Goal: Transaction & Acquisition: Subscribe to service/newsletter

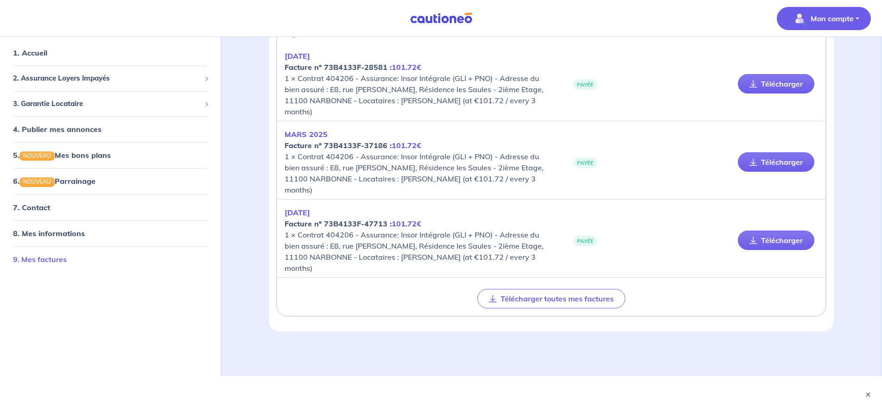
scroll to position [13, 0]
click at [67, 264] on link "9. Mes factures" at bounding box center [40, 259] width 54 height 9
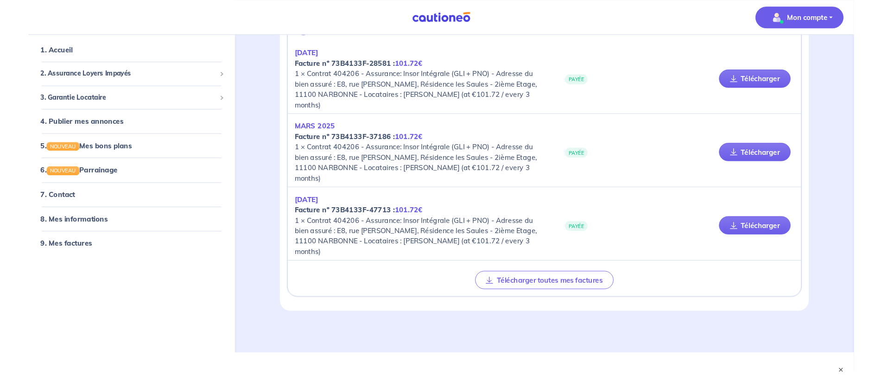
scroll to position [417, 0]
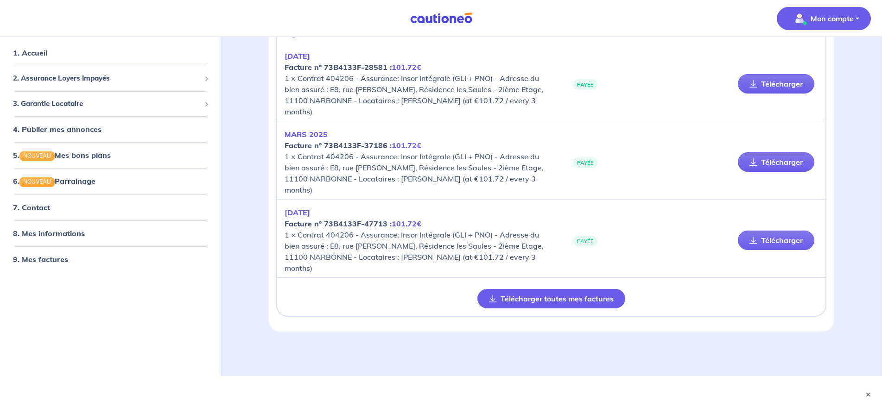
click at [477, 309] on button "Télécharger toutes mes factures" at bounding box center [551, 298] width 148 height 19
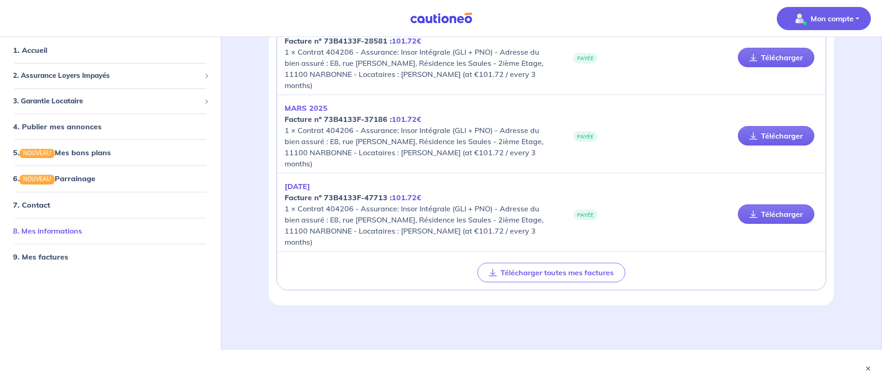
scroll to position [37, 0]
click at [82, 235] on link "8. Mes informations" at bounding box center [47, 230] width 69 height 9
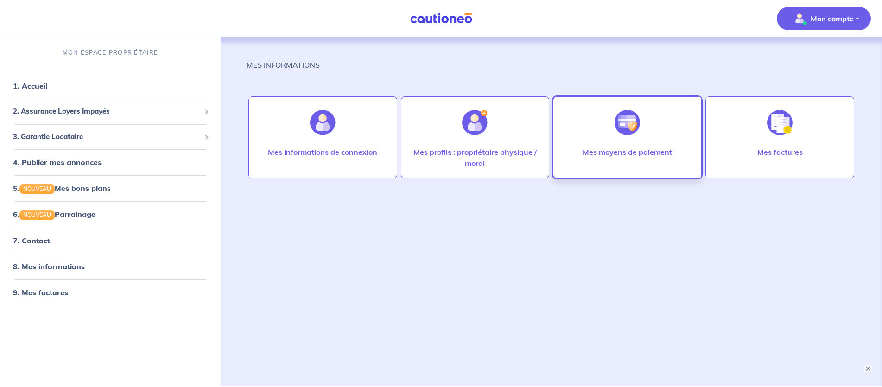
click at [600, 158] on p "Mes moyens de paiement" at bounding box center [626, 151] width 89 height 11
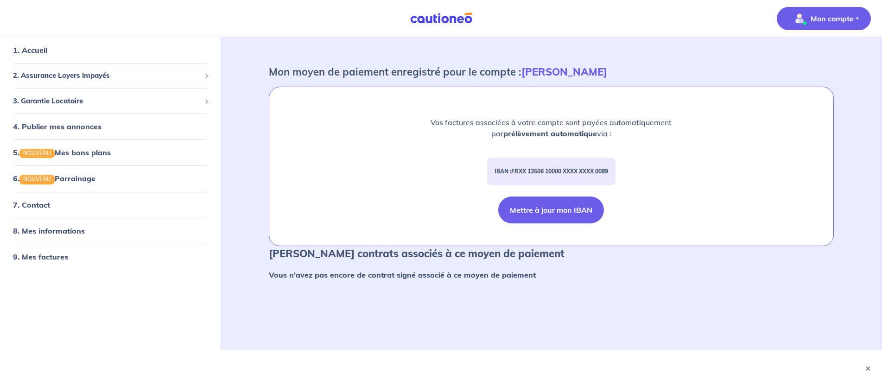
scroll to position [290, 0]
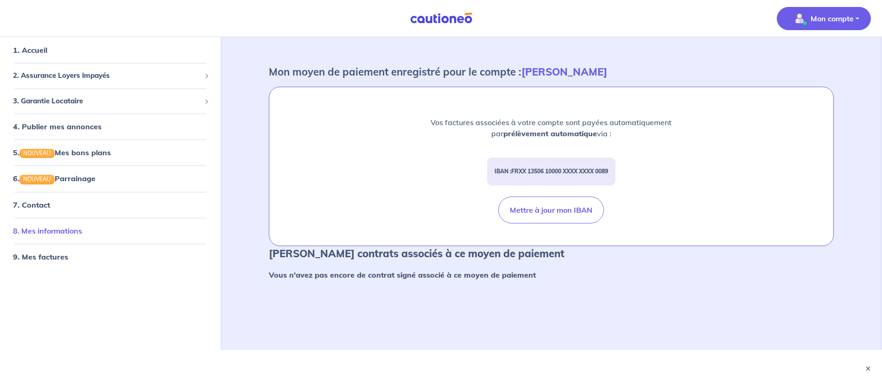
click at [77, 235] on link "8. Mes informations" at bounding box center [47, 230] width 69 height 9
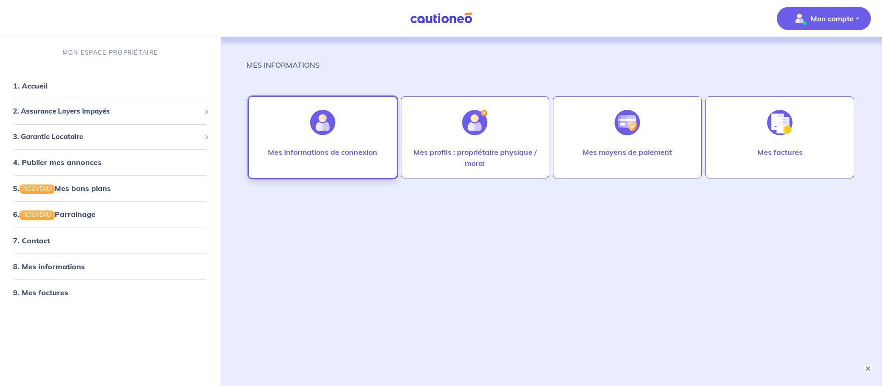
click at [307, 158] on p "Mes informations de connexion" at bounding box center [322, 151] width 109 height 11
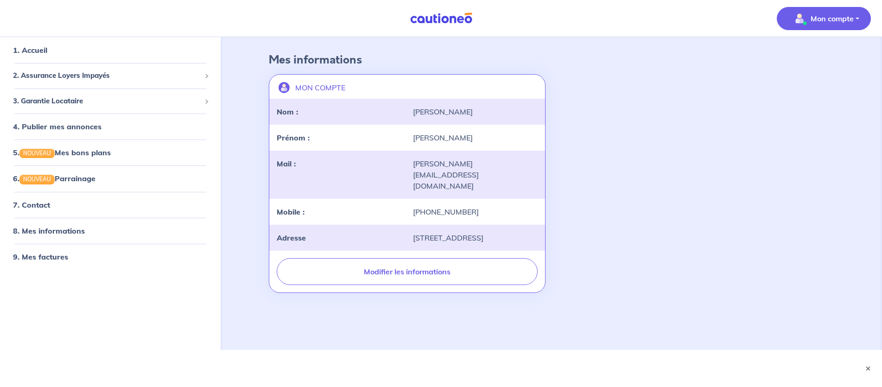
scroll to position [278, 0]
click at [87, 107] on span "3. Garantie Locataire" at bounding box center [107, 101] width 188 height 11
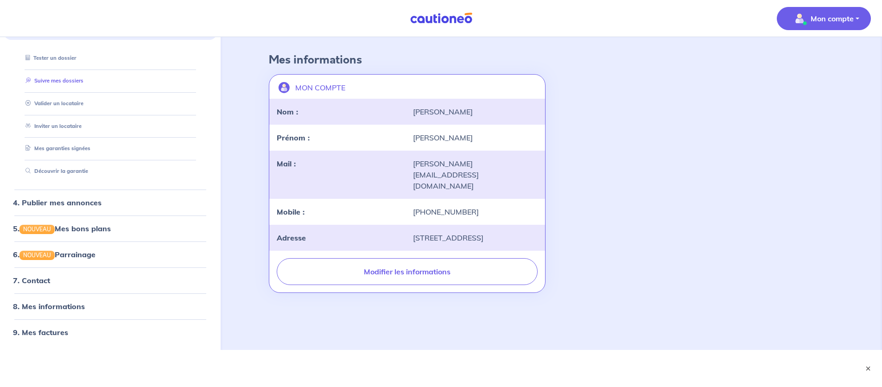
scroll to position [93, 0]
click at [81, 151] on link "Mes garanties signées" at bounding box center [56, 148] width 68 height 6
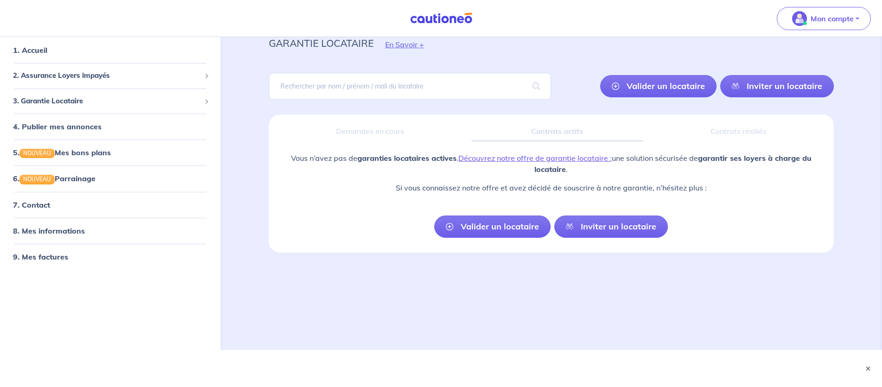
scroll to position [185, 0]
click at [449, 238] on link "Valider un locataire" at bounding box center [492, 226] width 116 height 22
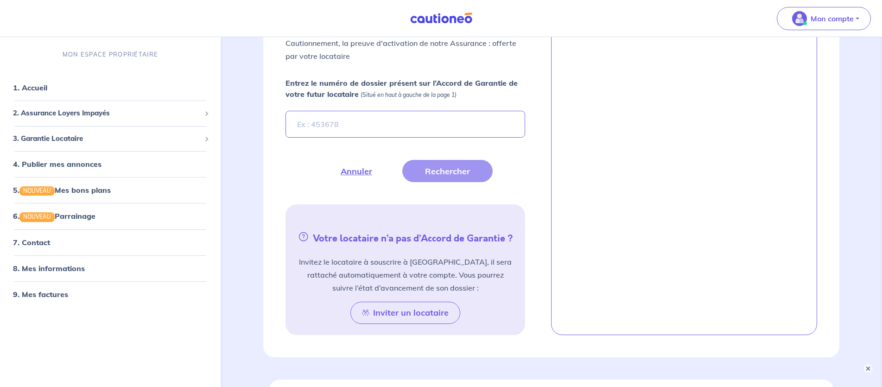
scroll to position [57, 0]
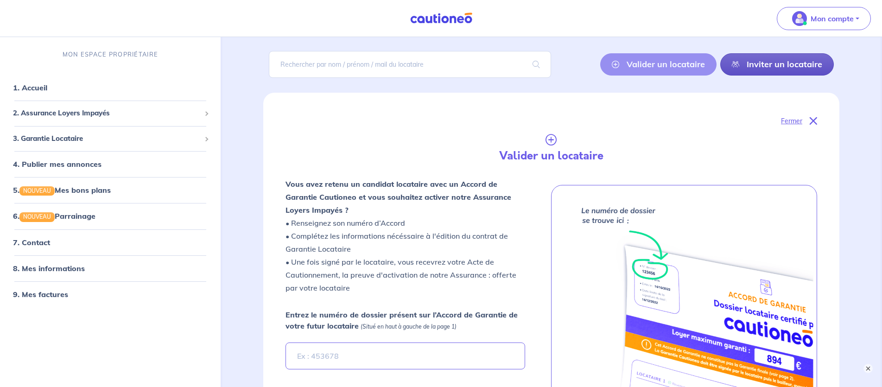
click at [720, 76] on link "Inviter un locataire" at bounding box center [776, 64] width 113 height 22
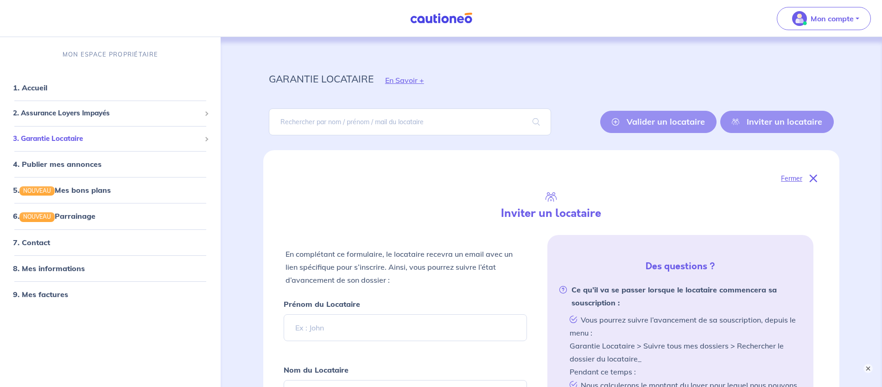
click at [64, 144] on span "3. Garantie Locataire" at bounding box center [107, 138] width 188 height 11
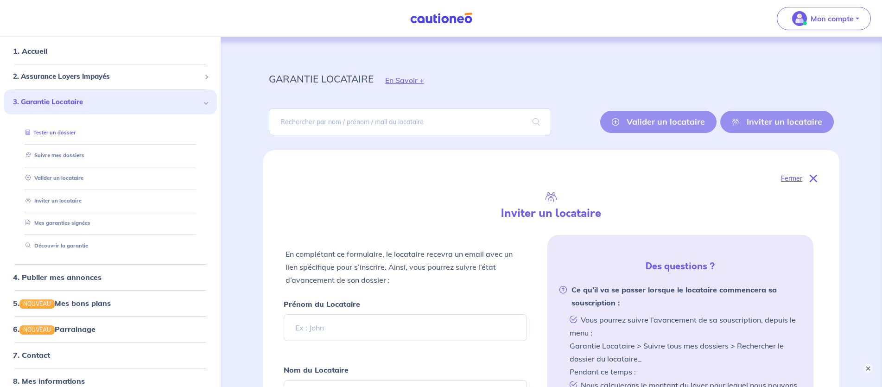
click at [74, 136] on link "Tester un dossier" at bounding box center [49, 132] width 54 height 6
click at [104, 82] on span "2. Assurance Loyers Impayés" at bounding box center [107, 76] width 188 height 11
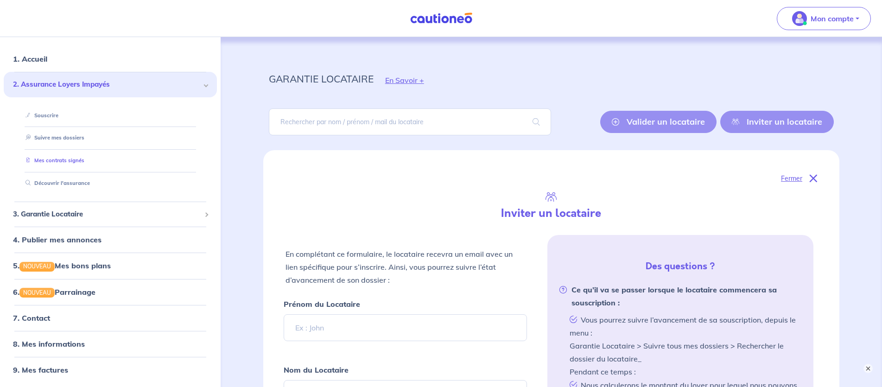
click at [84, 164] on link "Mes contrats signés" at bounding box center [53, 160] width 63 height 6
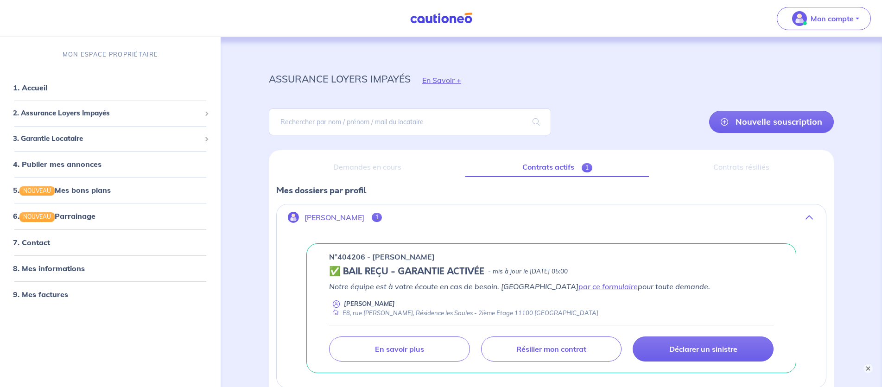
click at [572, 177] on link "Contrats actifs 1" at bounding box center [556, 167] width 183 height 19
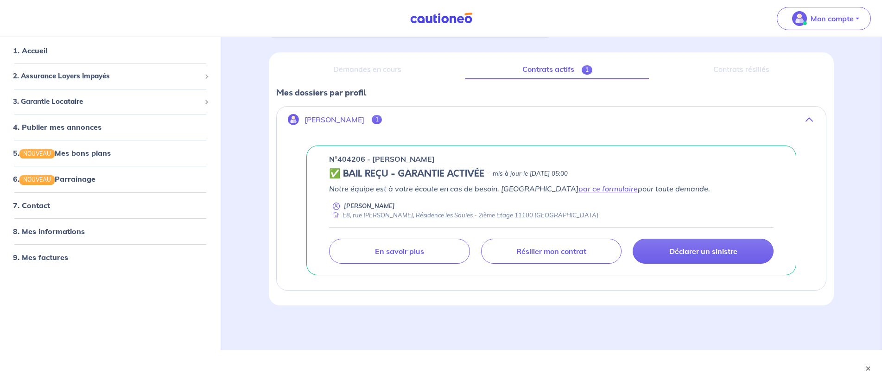
scroll to position [208, 0]
click at [99, 132] on link "4. Publier mes annonces" at bounding box center [56, 126] width 86 height 9
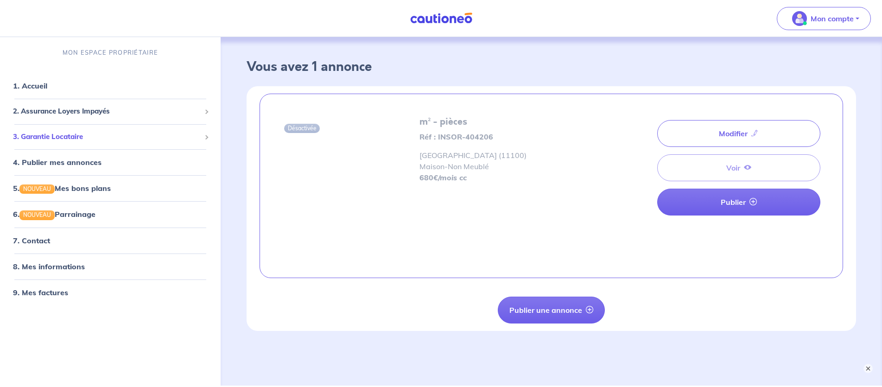
click at [74, 142] on span "3. Garantie Locataire" at bounding box center [107, 137] width 188 height 11
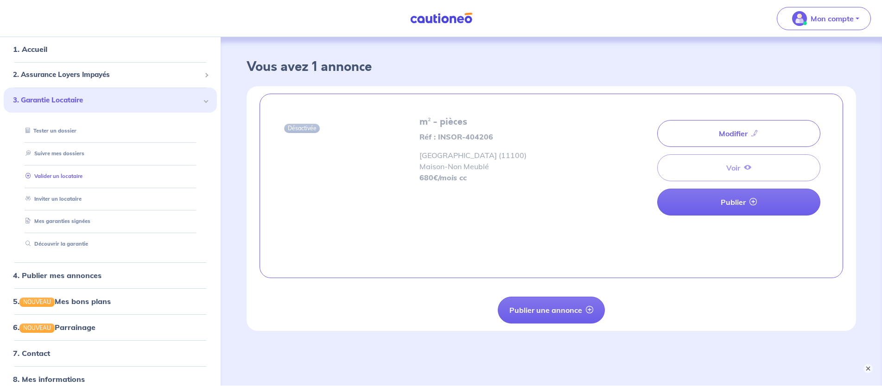
click at [82, 179] on link "Valider un locataire" at bounding box center [52, 176] width 61 height 6
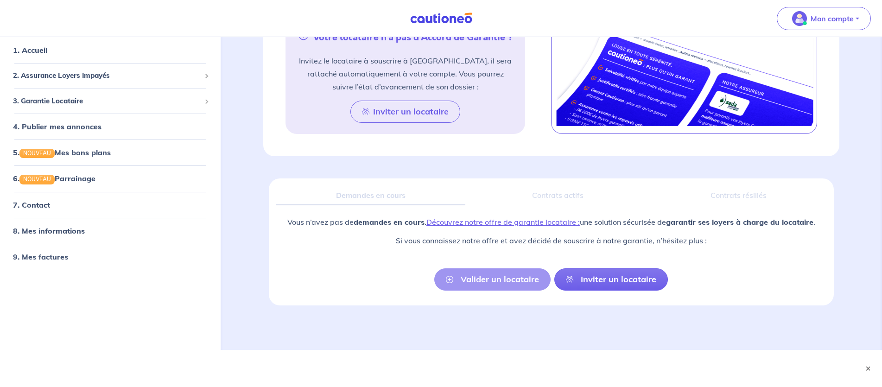
scroll to position [657, 0]
click at [77, 107] on span "3. Garantie Locataire" at bounding box center [107, 101] width 188 height 11
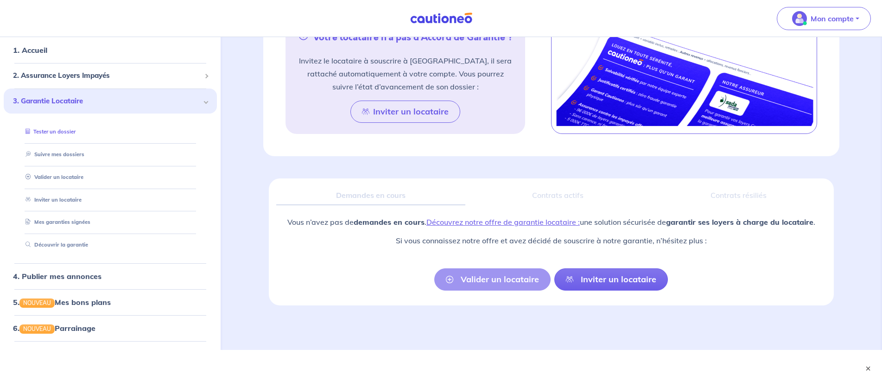
click at [76, 135] on link "Tester un dossier" at bounding box center [49, 131] width 54 height 6
click at [38, 81] on span "2. Assurance Loyers Impayés" at bounding box center [107, 75] width 188 height 11
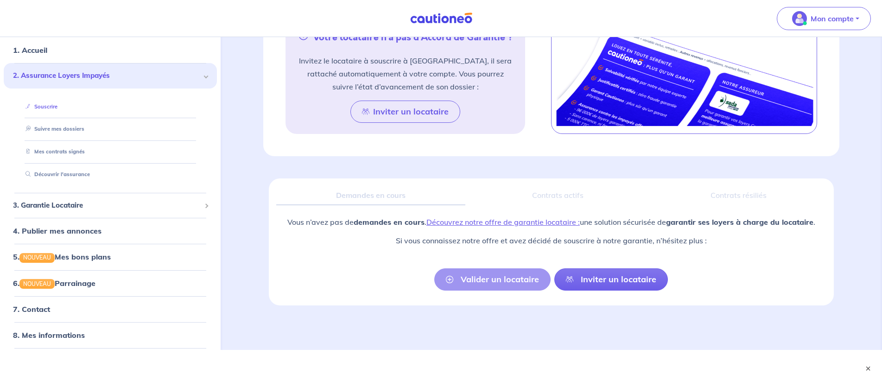
click at [57, 110] on link "Souscrire" at bounding box center [40, 106] width 36 height 6
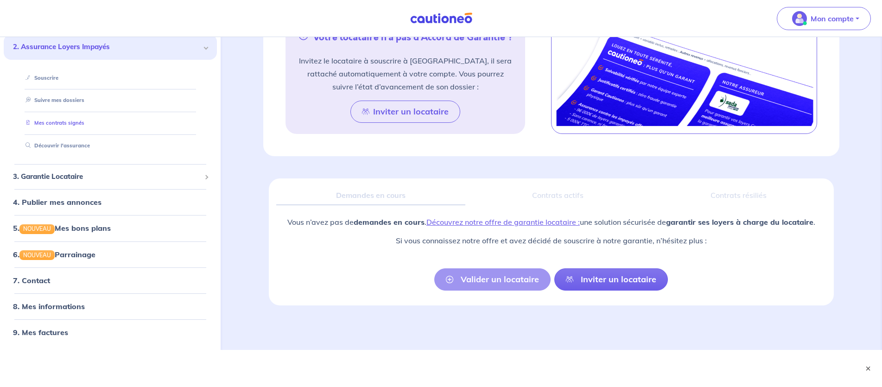
scroll to position [139, 0]
click at [66, 207] on link "4. Publier mes annonces" at bounding box center [56, 202] width 86 height 9
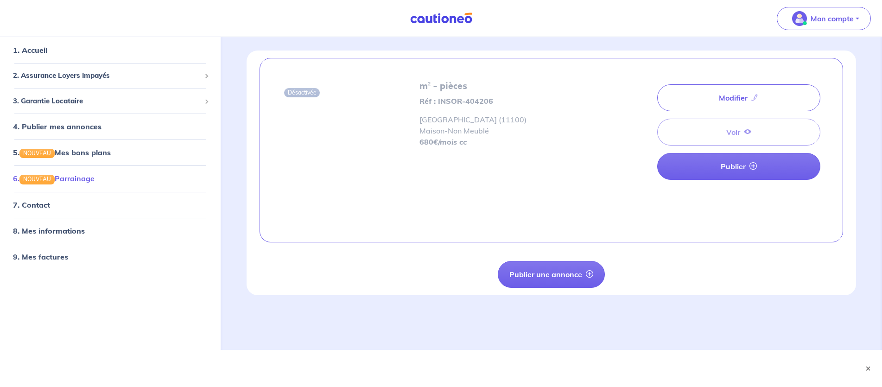
scroll to position [93, 0]
click at [49, 209] on link "7. Contact" at bounding box center [31, 204] width 36 height 9
click at [47, 55] on link "1. Accueil" at bounding box center [30, 49] width 34 height 9
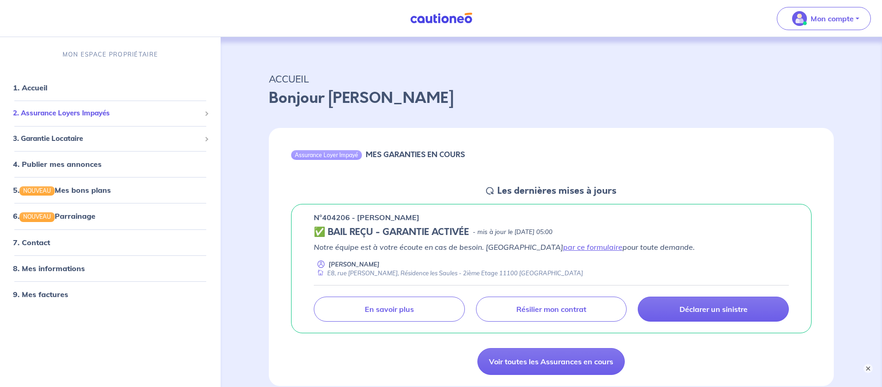
click at [60, 119] on span "2. Assurance Loyers Impayés" at bounding box center [107, 113] width 188 height 11
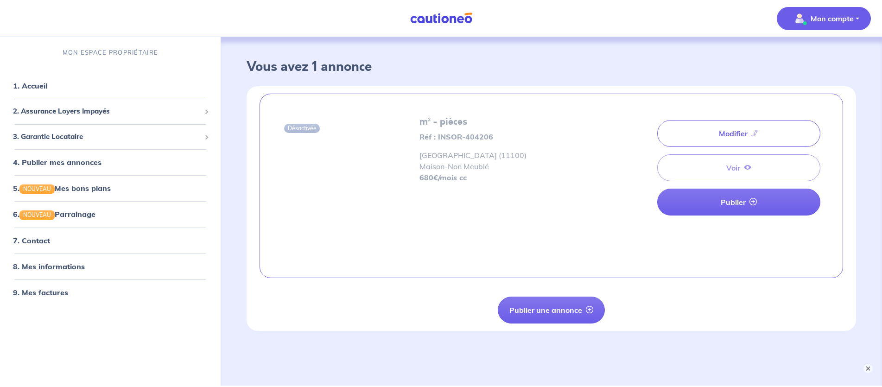
click at [810, 24] on p "Mon compte" at bounding box center [831, 18] width 43 height 11
click at [777, 65] on link "Mes informations" at bounding box center [814, 57] width 75 height 15
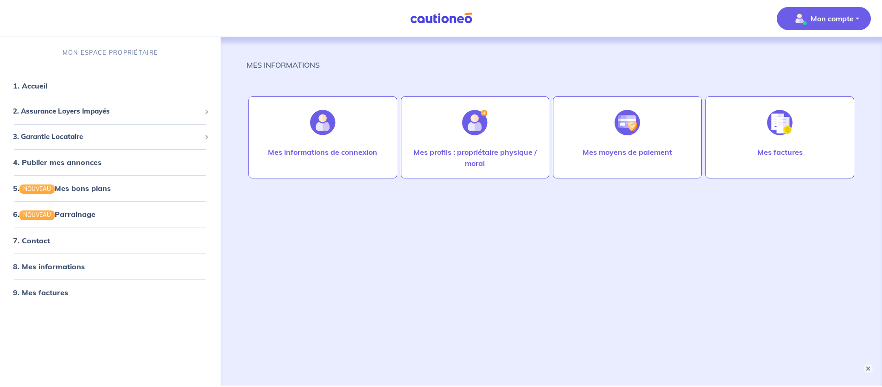
click at [112, 57] on p "MON ESPACE PROPRIÉTAIRE" at bounding box center [110, 52] width 95 height 9
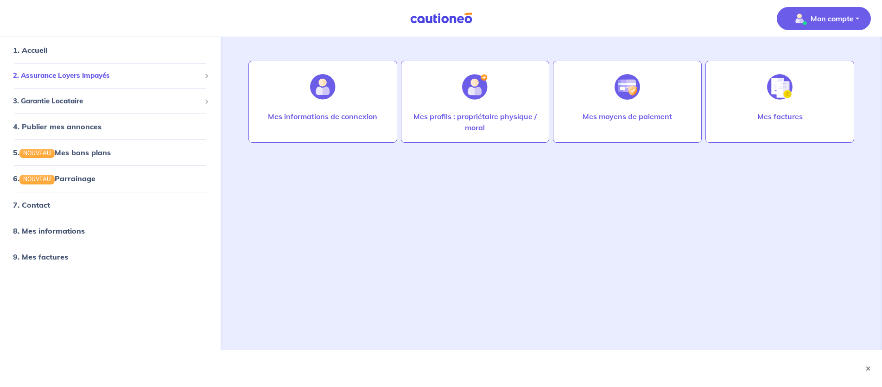
click at [55, 81] on span "2. Assurance Loyers Impayés" at bounding box center [107, 75] width 188 height 11
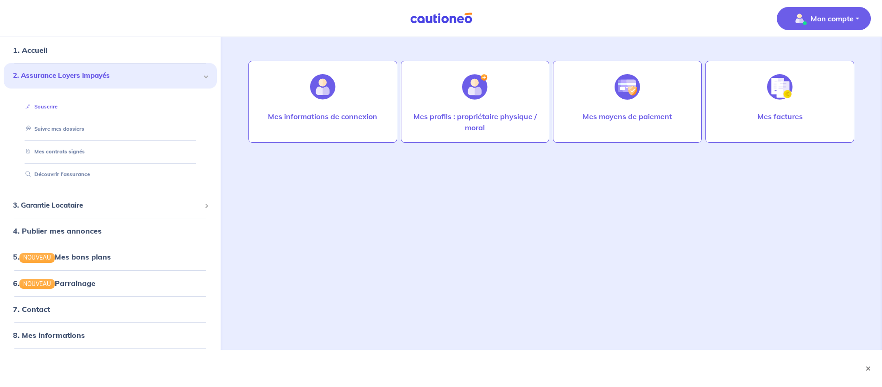
click at [57, 110] on link "Souscrire" at bounding box center [40, 106] width 36 height 6
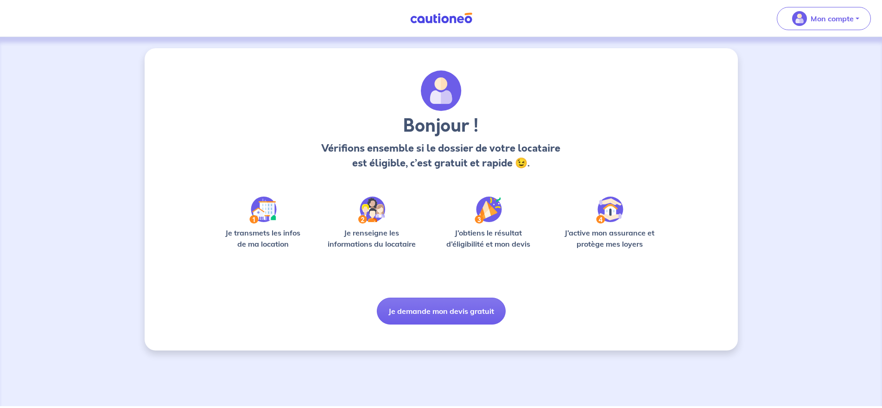
scroll to position [65, 0]
click at [249, 223] on img at bounding box center [262, 209] width 27 height 27
click at [219, 249] on p "Je transmets les infos de ma location" at bounding box center [263, 238] width 88 height 22
click at [342, 249] on p "Je renseigne les informations du locataire" at bounding box center [372, 238] width 100 height 22
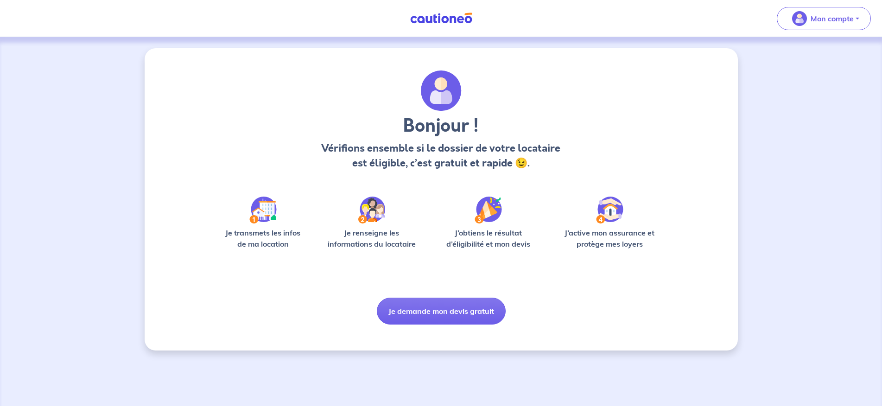
scroll to position [204, 0]
click at [435, 324] on button "Je demande mon devis gratuit" at bounding box center [441, 310] width 129 height 27
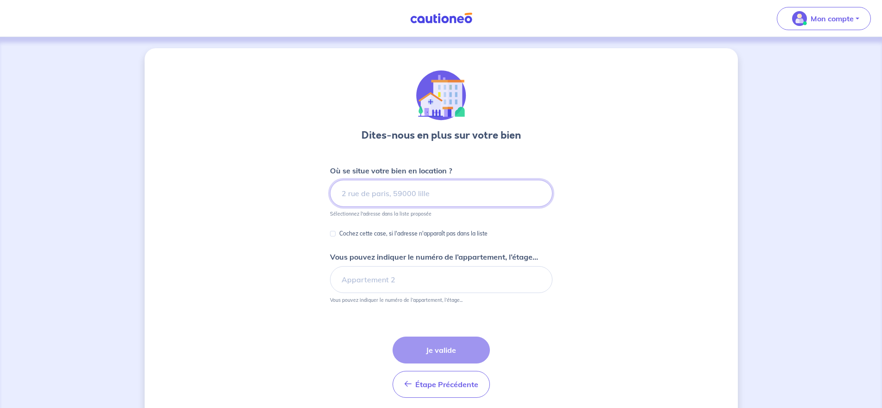
click at [330, 207] on input at bounding box center [441, 193] width 222 height 27
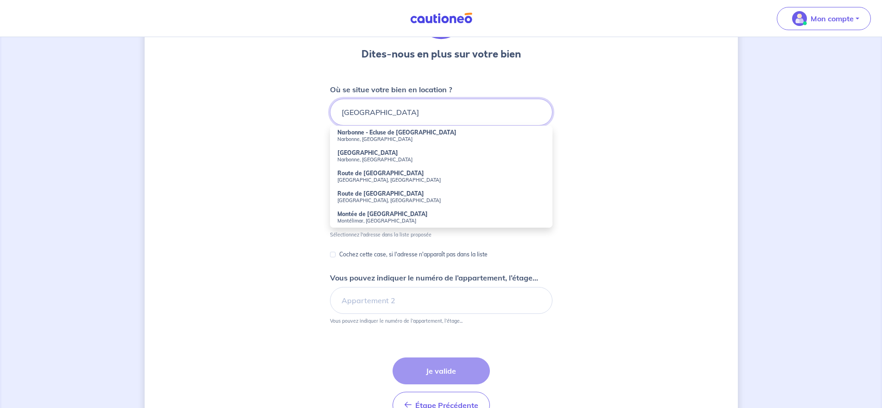
scroll to position [93, 0]
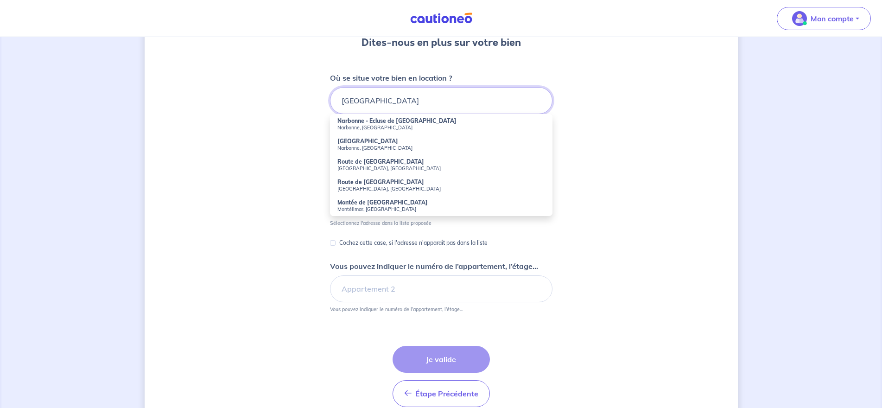
drag, startPoint x: 362, startPoint y: 197, endPoint x: 271, endPoint y: 187, distance: 91.4
click at [330, 114] on input "[GEOGRAPHIC_DATA]" at bounding box center [441, 100] width 222 height 27
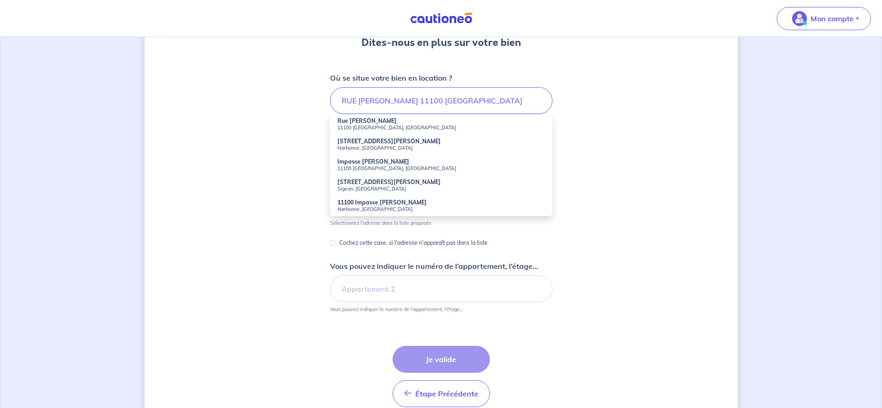
click at [337, 145] on strong "[STREET_ADDRESS][PERSON_NAME]" at bounding box center [388, 141] width 103 height 7
type input "[STREET_ADDRESS][PERSON_NAME]"
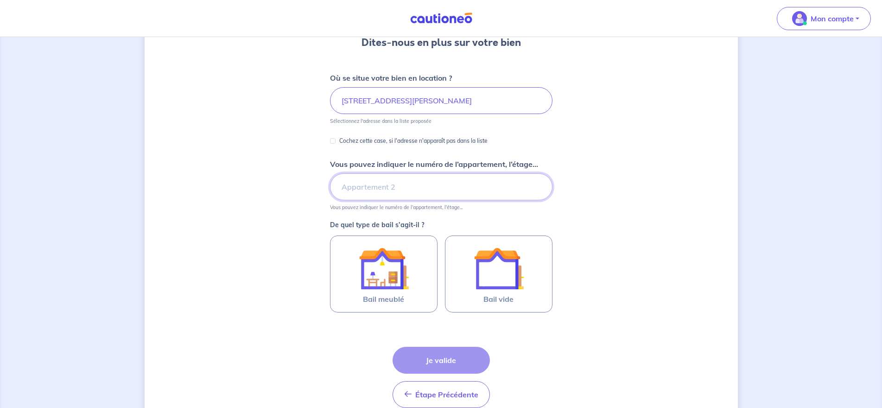
click at [330, 200] on input "Vous pouvez indiquer le numéro de l’appartement, l’étage..." at bounding box center [441, 186] width 222 height 27
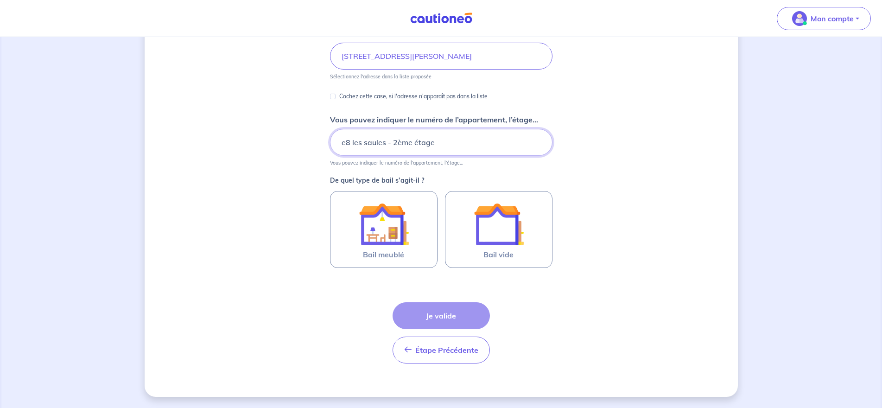
scroll to position [232, 0]
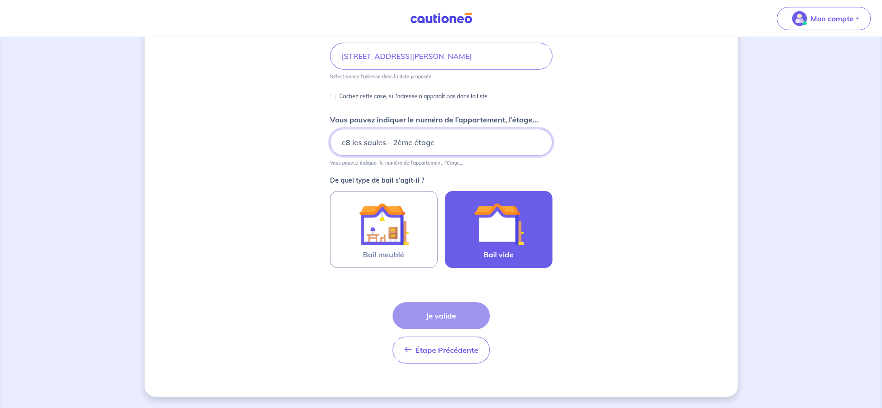
type input "e8 les saules - 2ème étage"
click at [523, 249] on img at bounding box center [498, 224] width 50 height 50
click at [0, 0] on input "Bail vide" at bounding box center [0, 0] width 0 height 0
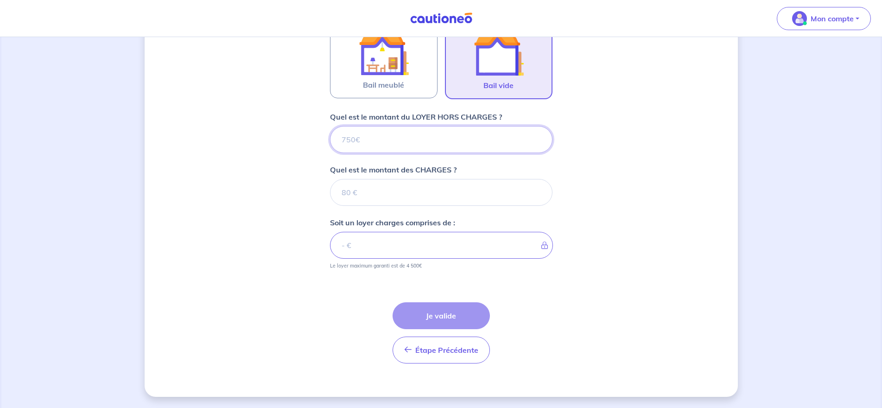
scroll to position [456, 0]
drag, startPoint x: 309, startPoint y: 204, endPoint x: 276, endPoint y: 202, distance: 32.9
click at [330, 153] on input "Quel est le montant du LOYER HORS CHARGES ?" at bounding box center [441, 139] width 222 height 27
type input "7"
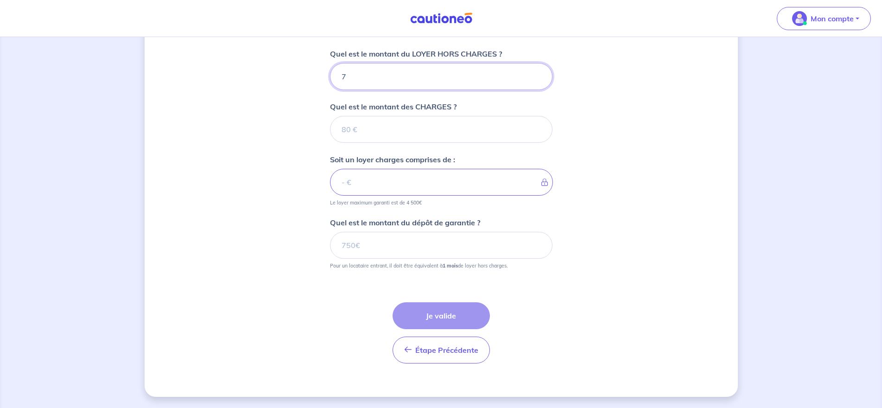
type input "78"
type input "780"
drag, startPoint x: 308, startPoint y: 204, endPoint x: 270, endPoint y: 204, distance: 37.5
click at [330, 90] on input "780" at bounding box center [441, 76] width 222 height 27
type input "660"
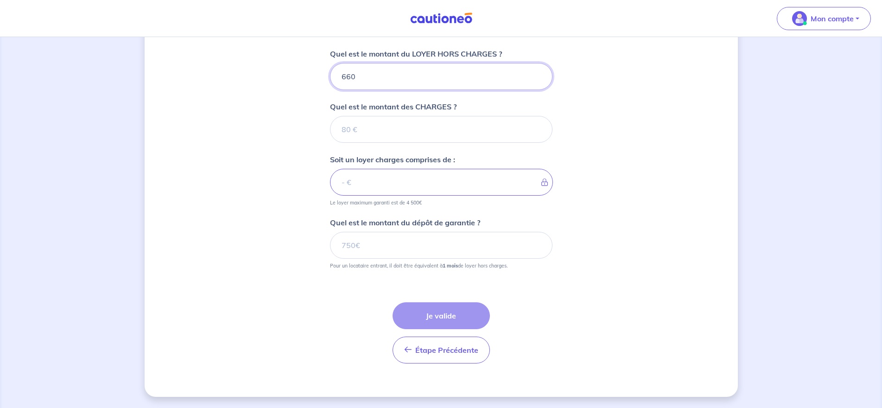
drag, startPoint x: 286, startPoint y: 204, endPoint x: 303, endPoint y: 203, distance: 16.2
click at [330, 90] on input "660" at bounding box center [441, 76] width 222 height 27
type input "670"
click at [330, 143] on input "Quel est le montant des CHARGES ?" at bounding box center [441, 129] width 222 height 27
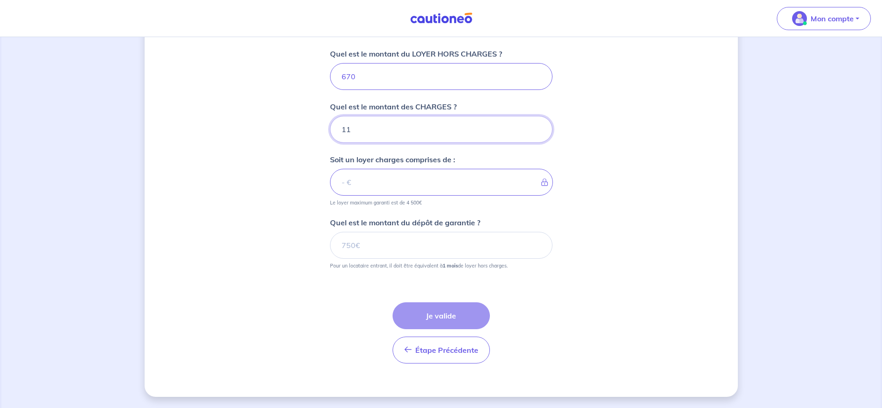
type input "110"
type input "780"
type input "110"
drag, startPoint x: 279, startPoint y: 338, endPoint x: 304, endPoint y: 338, distance: 25.0
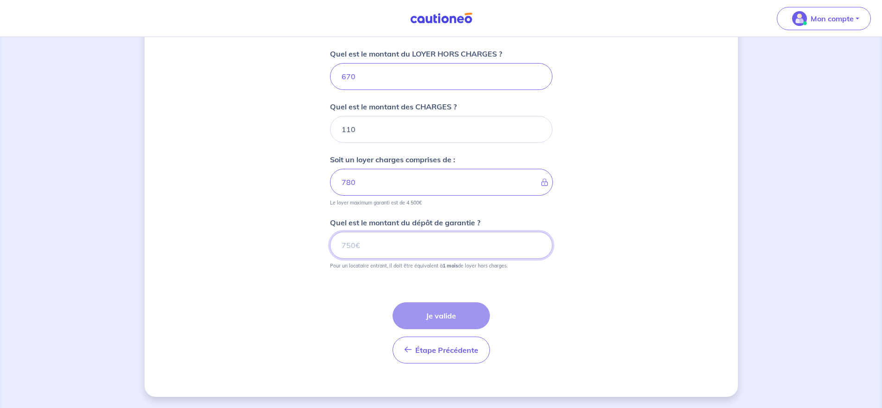
click at [330, 258] on input "Quel est le montant du dépôt de garantie ?" at bounding box center [441, 245] width 222 height 27
click at [344, 258] on input "670" at bounding box center [441, 245] width 222 height 27
type input "670"
click at [407, 302] on button "Je valide" at bounding box center [440, 315] width 97 height 27
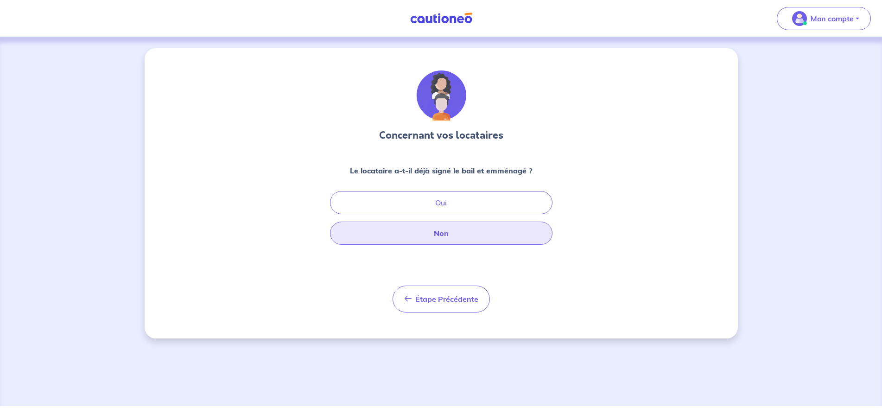
click at [432, 245] on button "Non" at bounding box center [441, 232] width 222 height 23
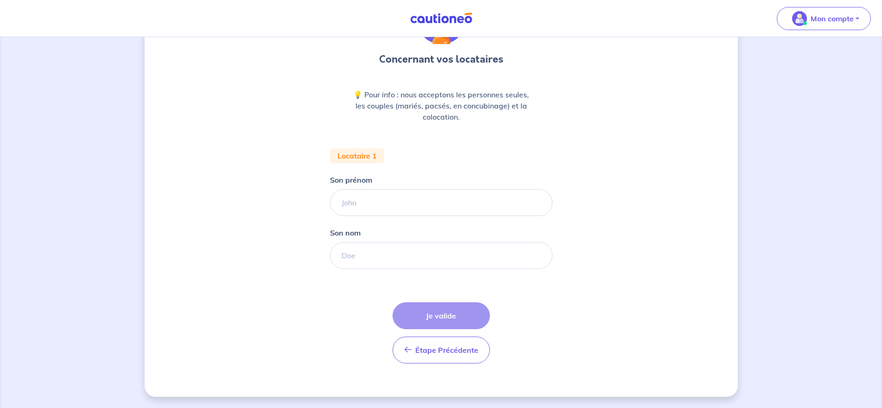
scroll to position [232, 0]
click at [330, 194] on input "Son prénom" at bounding box center [441, 202] width 222 height 27
type input "xx"
click at [330, 269] on input "Son nom" at bounding box center [441, 255] width 222 height 27
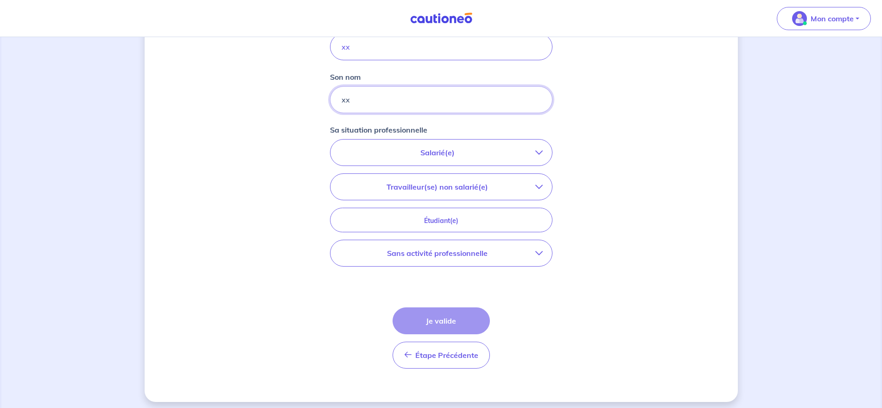
type input "xx"
click at [542, 156] on icon "button" at bounding box center [538, 152] width 7 height 7
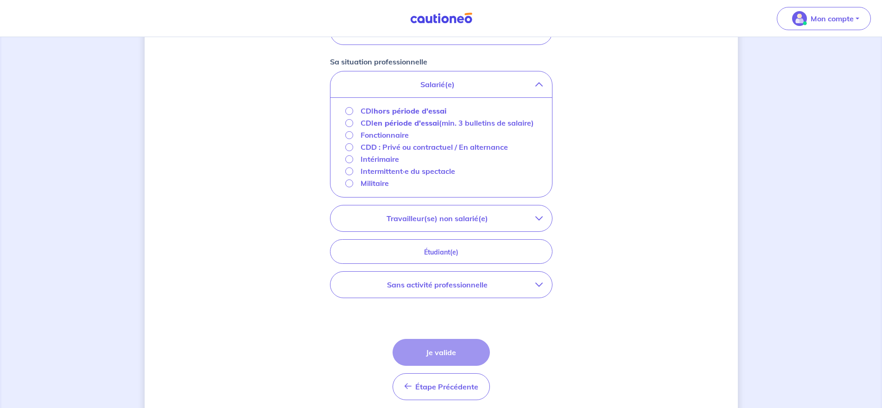
scroll to position [371, 0]
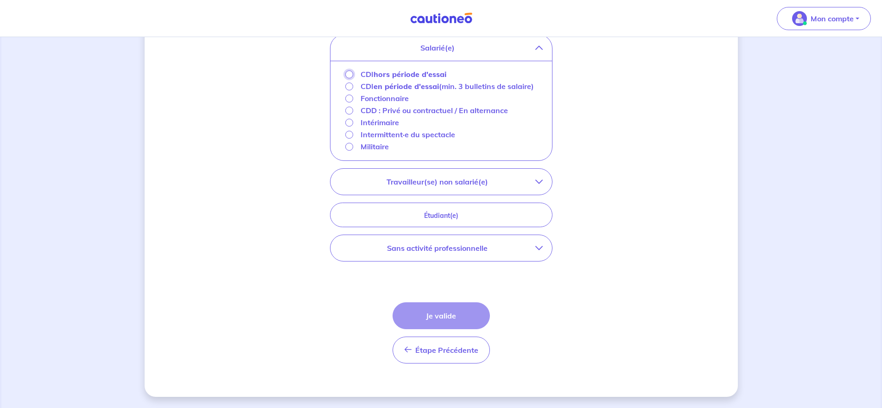
click at [345, 78] on input "CDI hors période d'essai" at bounding box center [349, 74] width 8 height 8
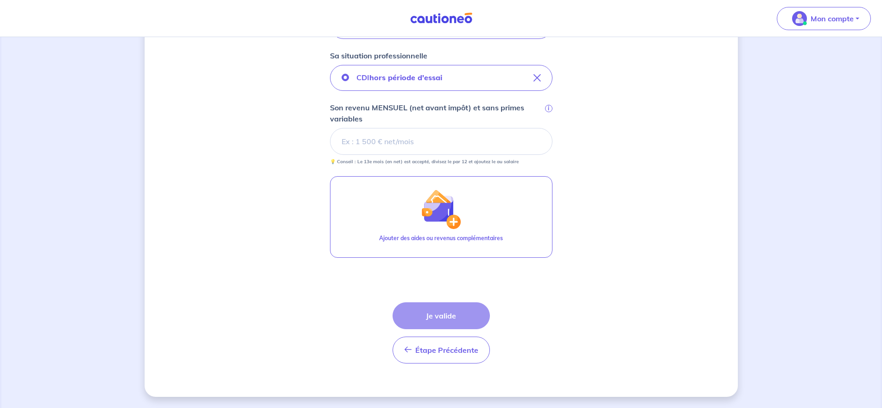
click at [330, 155] on input "Son revenu MENSUEL (net avant impôt) et sans primes variables i" at bounding box center [441, 141] width 222 height 27
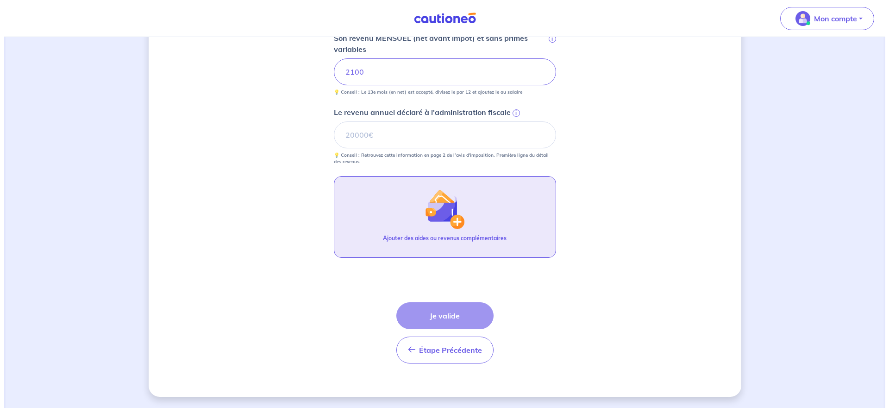
scroll to position [602, 0]
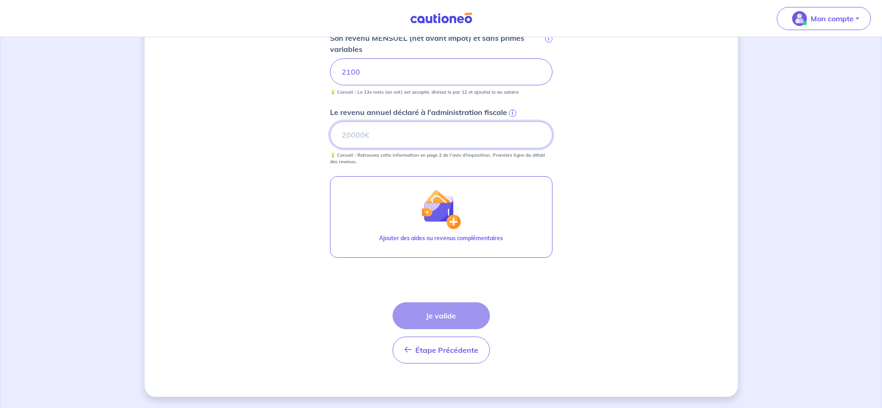
click at [330, 148] on input "Le revenu annuel déclaré à l'administration fiscale i" at bounding box center [441, 134] width 222 height 27
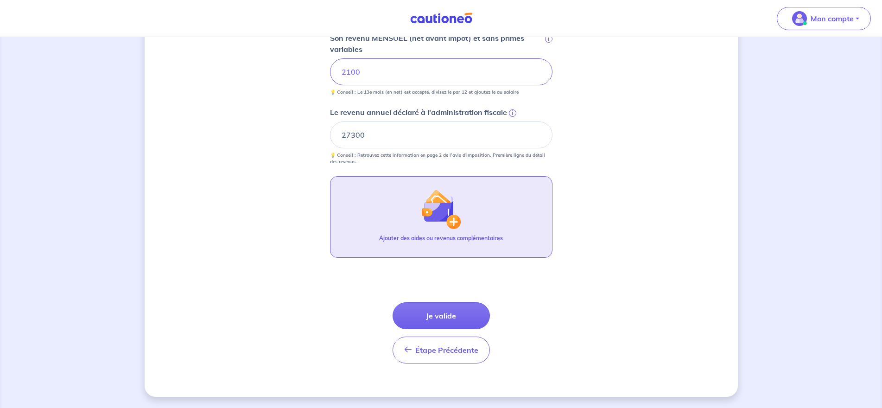
click at [444, 229] on img "button" at bounding box center [441, 209] width 40 height 40
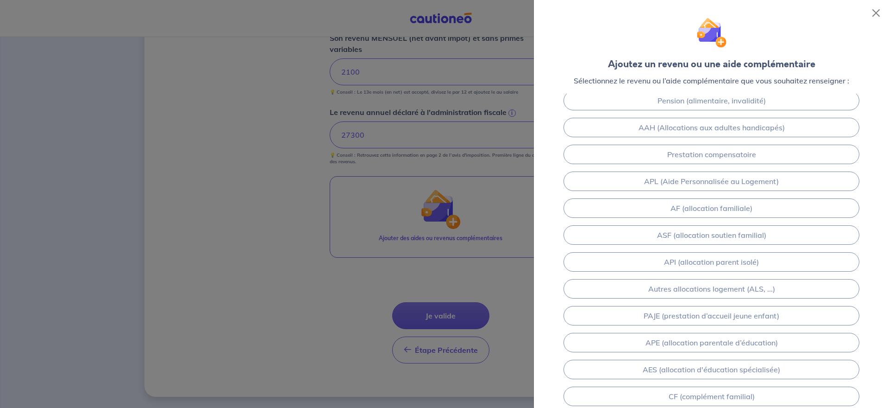
scroll to position [0, 0]
click at [312, 91] on div at bounding box center [444, 204] width 889 height 408
click at [310, 90] on div at bounding box center [444, 204] width 889 height 408
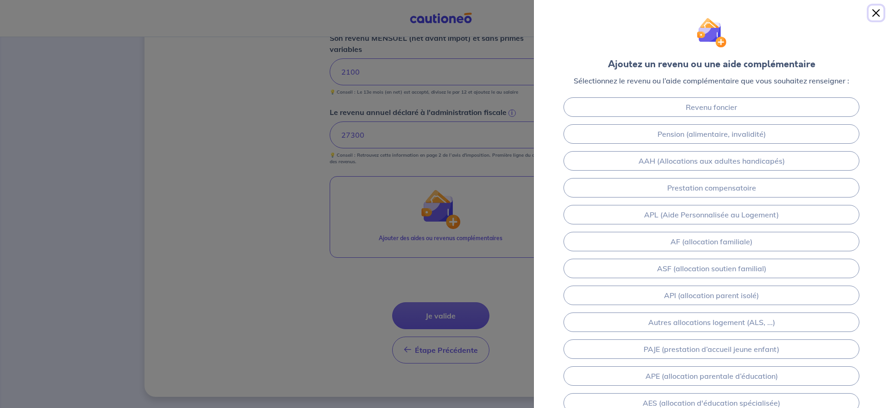
click at [873, 15] on button "Close" at bounding box center [876, 13] width 15 height 15
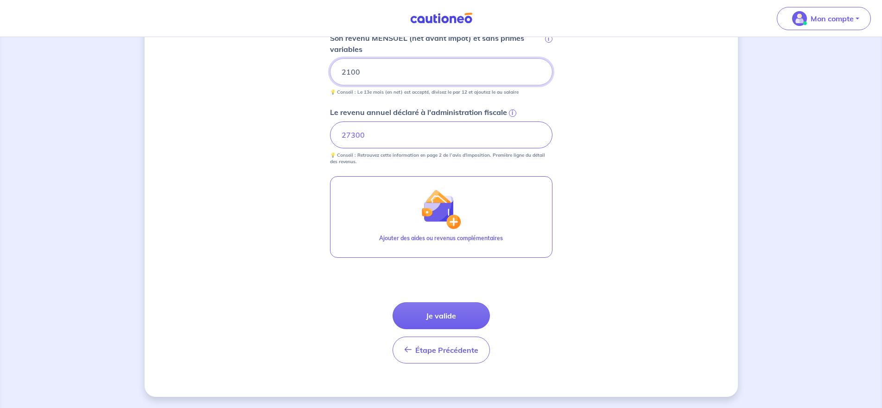
drag, startPoint x: 312, startPoint y: 95, endPoint x: 265, endPoint y: 98, distance: 47.4
click at [330, 85] on input "2100" at bounding box center [441, 71] width 222 height 27
click at [330, 148] on input "27300" at bounding box center [441, 134] width 222 height 27
drag, startPoint x: 323, startPoint y: 198, endPoint x: 267, endPoint y: 186, distance: 56.8
click at [330, 148] on input "27300" at bounding box center [441, 134] width 222 height 27
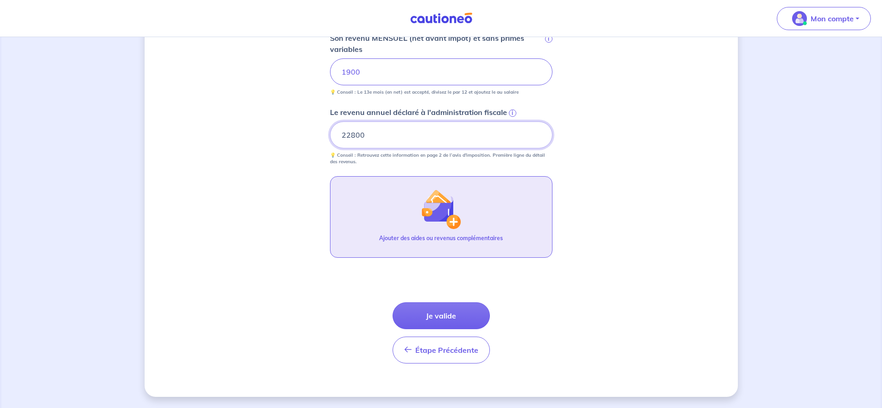
type input "22800"
click at [440, 229] on img "button" at bounding box center [441, 209] width 40 height 40
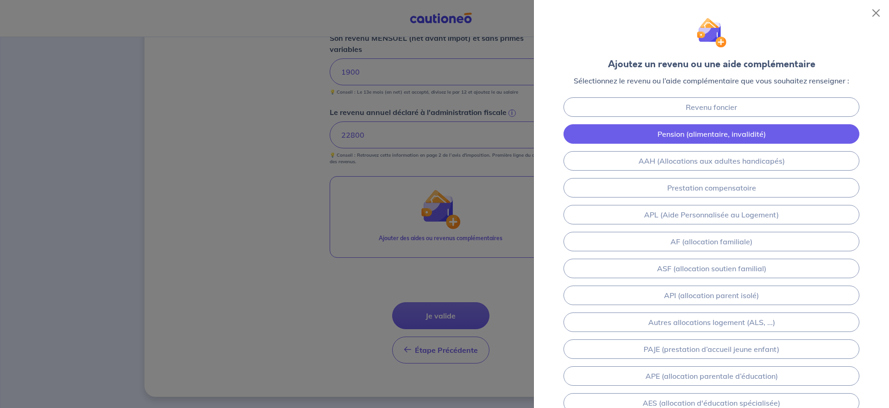
click at [679, 144] on link "Pension (alimentaire, invalidité)" at bounding box center [712, 133] width 296 height 19
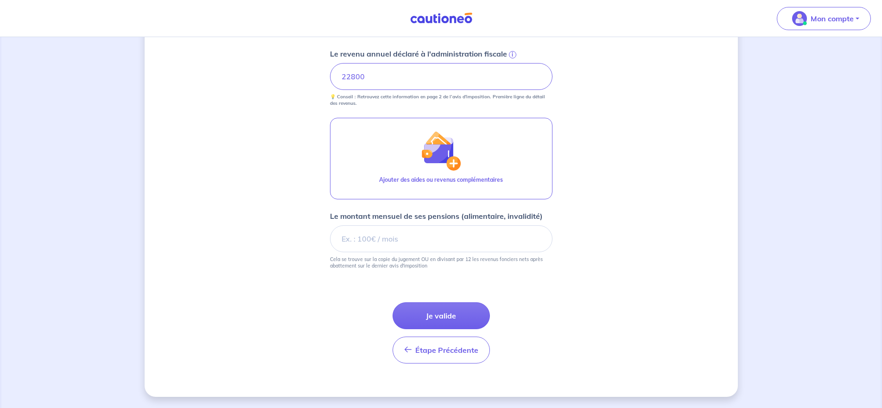
scroll to position [892, 0]
click at [330, 225] on input "Le montant mensuel de ses pensions (alimentaire, invalidité)" at bounding box center [441, 238] width 222 height 27
type input "200"
click at [417, 302] on button "Je valide" at bounding box center [440, 315] width 97 height 27
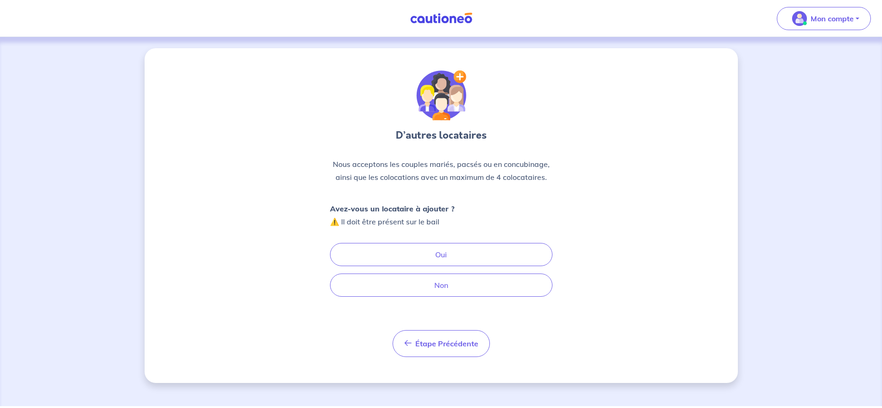
scroll to position [199, 0]
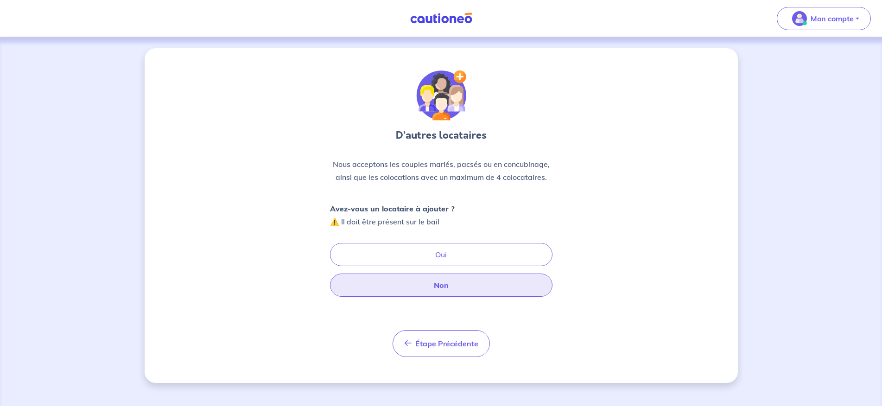
click at [415, 273] on button "Non" at bounding box center [441, 284] width 222 height 23
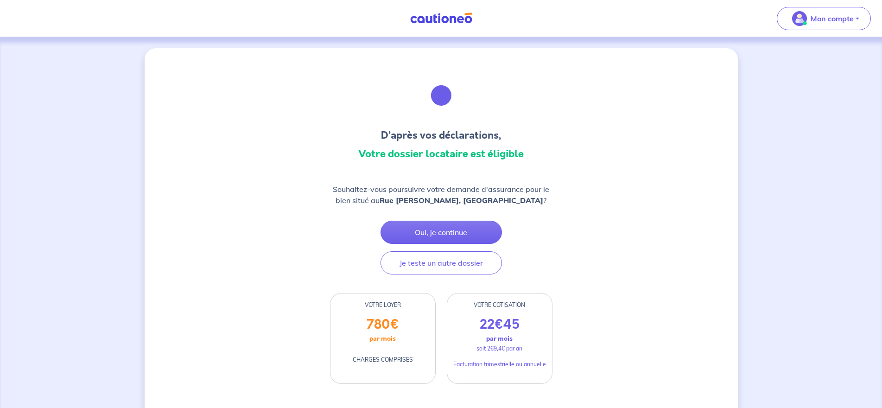
scroll to position [185, 0]
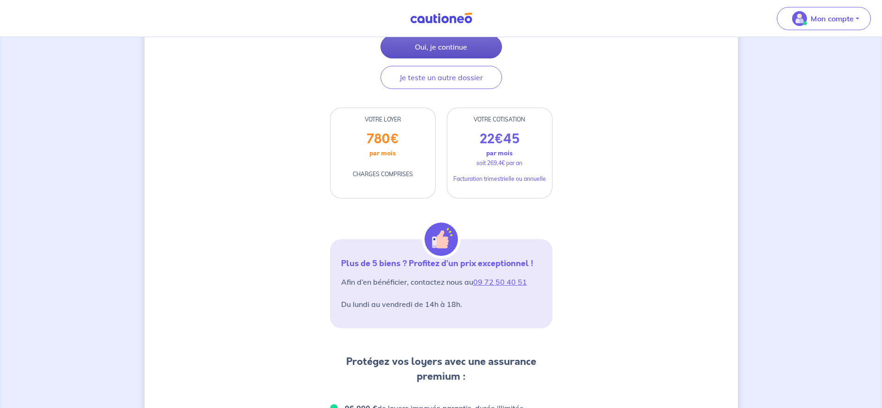
click at [416, 58] on button "Oui, je continue" at bounding box center [440, 46] width 121 height 23
